Goal: Transaction & Acquisition: Purchase product/service

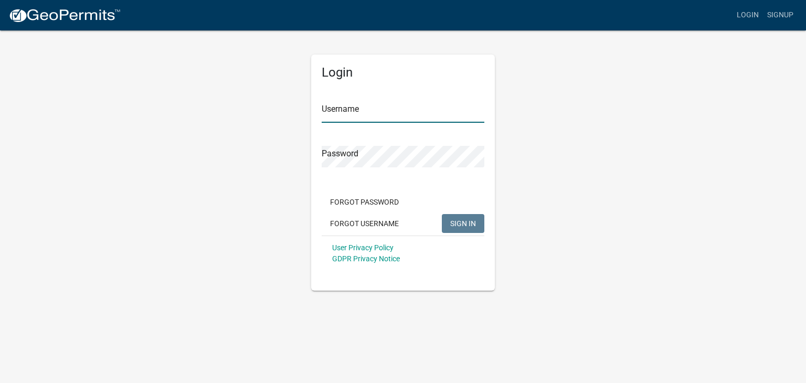
type input "slaraye77"
click at [464, 223] on span "SIGN IN" at bounding box center [463, 223] width 26 height 8
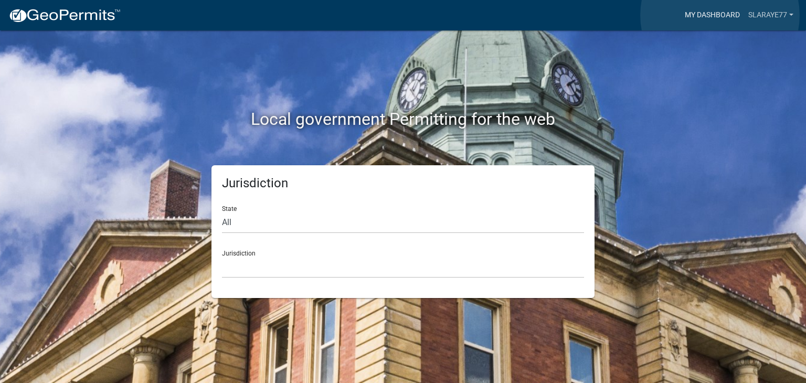
click at [720, 15] on link "My Dashboard" at bounding box center [711, 15] width 63 height 20
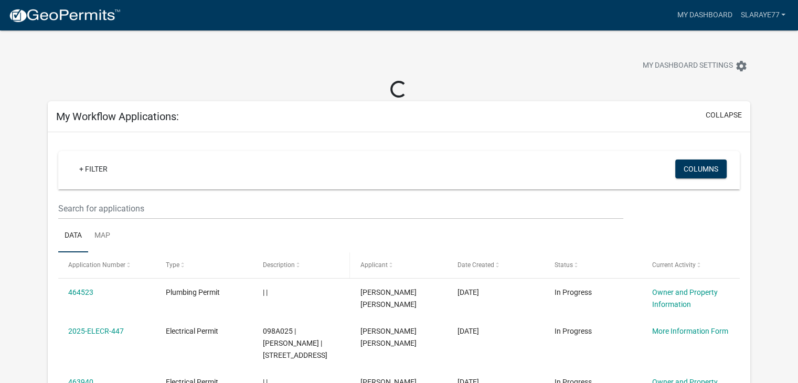
click at [314, 261] on div "Description" at bounding box center [301, 265] width 77 height 10
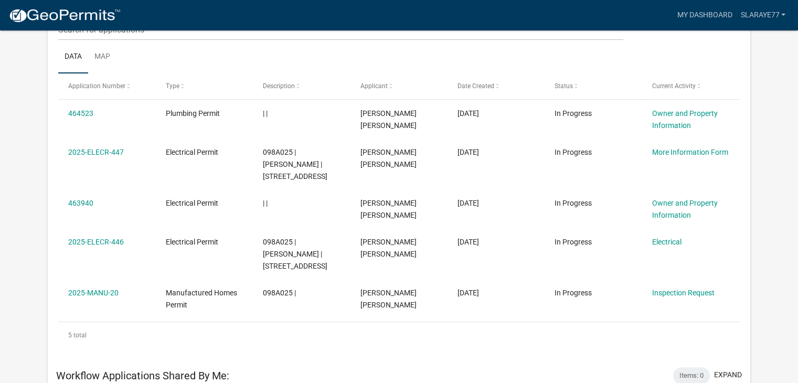
scroll to position [143, 0]
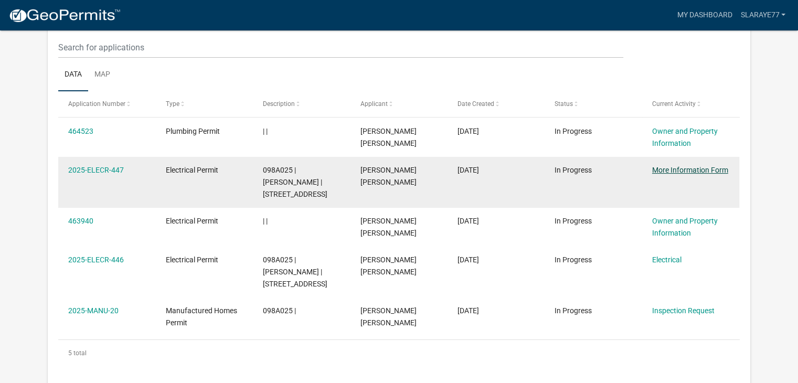
click at [705, 168] on link "More Information Form" at bounding box center [690, 170] width 76 height 8
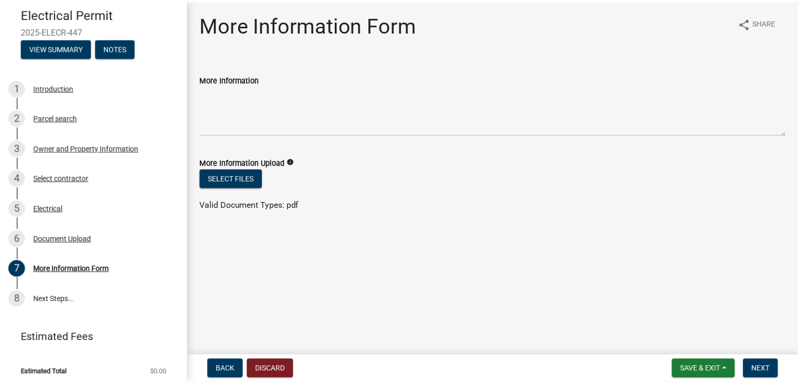
scroll to position [89, 0]
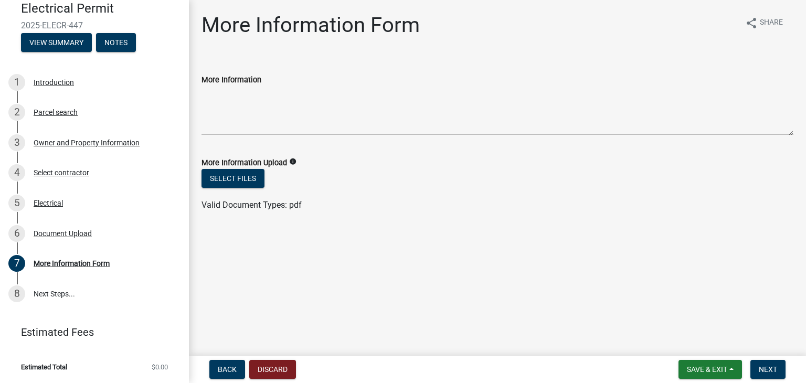
click at [444, 64] on div "More Information" at bounding box center [497, 97] width 592 height 77
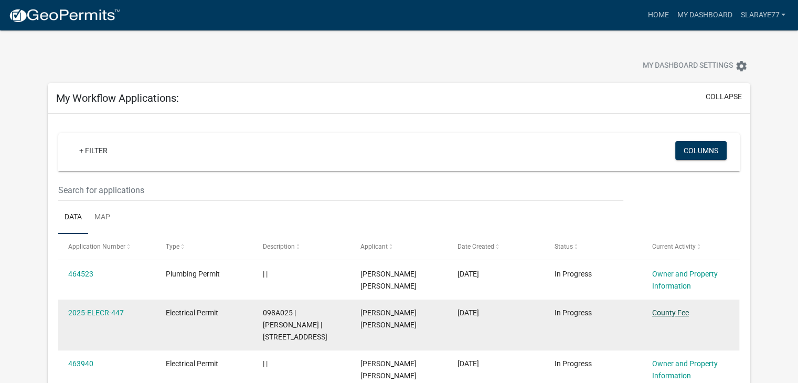
click at [670, 314] on link "County Fee" at bounding box center [670, 312] width 37 height 8
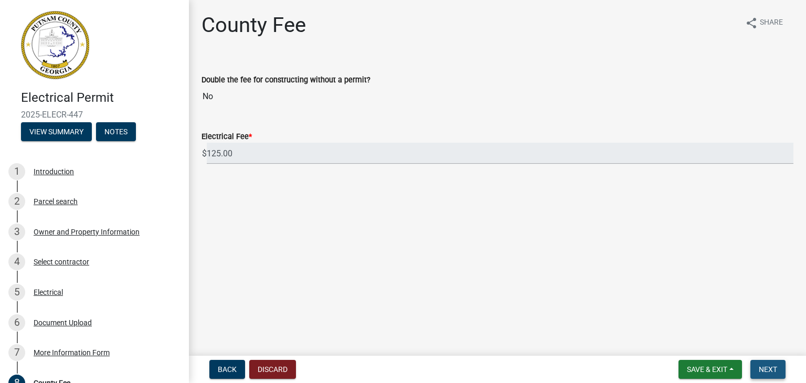
click at [772, 367] on span "Next" at bounding box center [767, 369] width 18 height 8
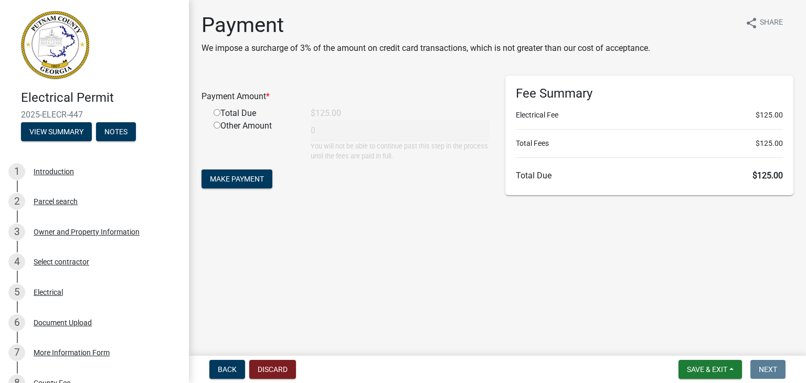
click at [227, 112] on div "Total Due" at bounding box center [254, 113] width 97 height 13
click at [215, 113] on input "radio" at bounding box center [216, 112] width 7 height 7
radio input "true"
type input "125"
click at [243, 179] on span "Make Payment" at bounding box center [237, 179] width 54 height 8
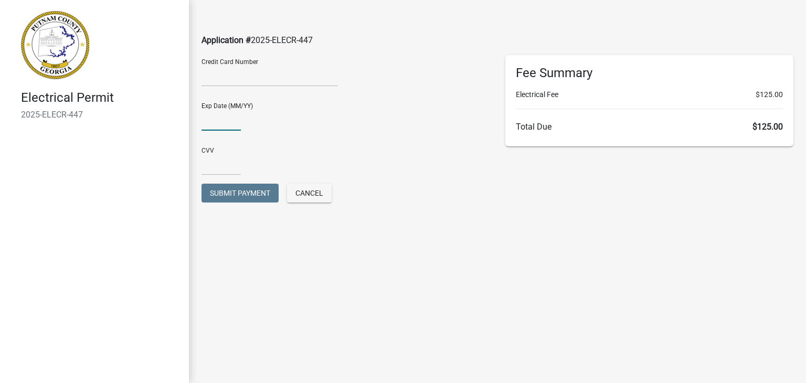
type input "09/26"
click at [222, 160] on input "text" at bounding box center [220, 165] width 39 height 22
type input "569"
click at [240, 191] on span "Submit Payment" at bounding box center [240, 193] width 60 height 8
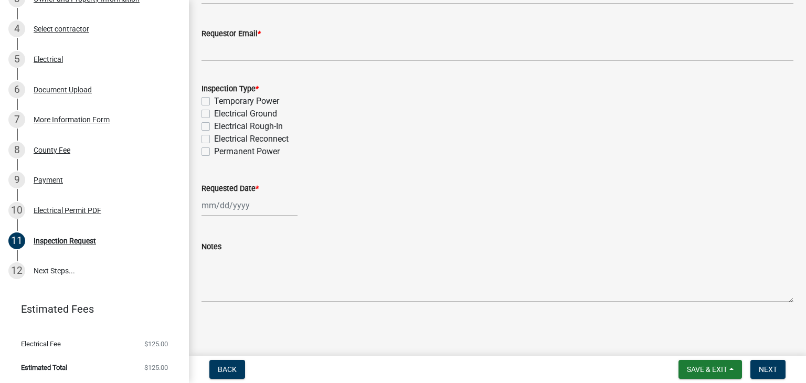
scroll to position [233, 0]
click at [712, 370] on span "Save & Exit" at bounding box center [706, 369] width 40 height 8
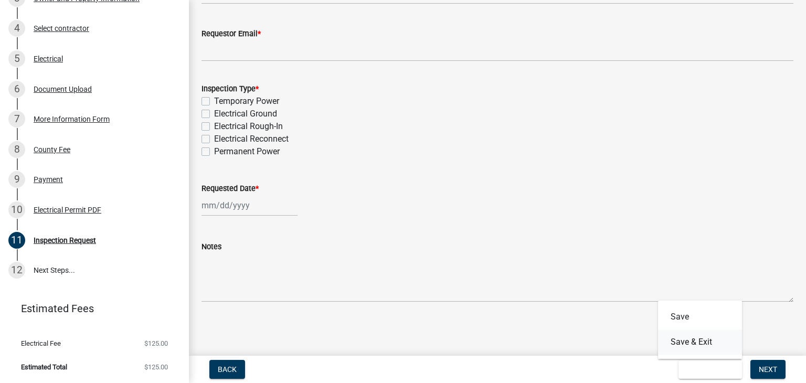
click at [700, 340] on button "Save & Exit" at bounding box center [700, 341] width 84 height 25
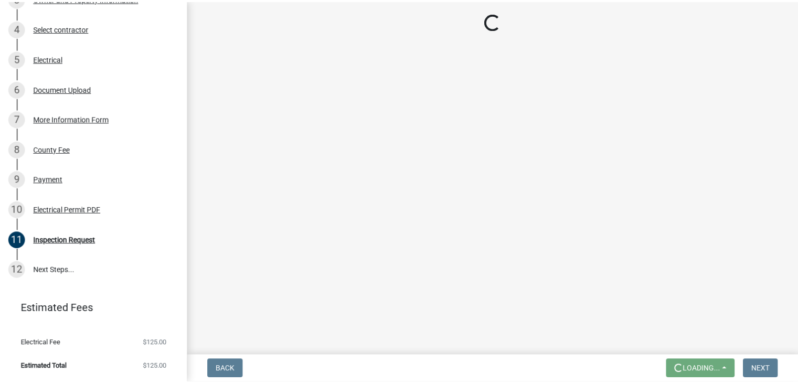
scroll to position [0, 0]
